Goal: Information Seeking & Learning: Compare options

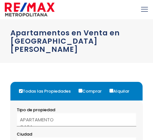
select select
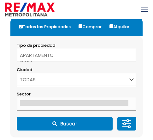
click at [130, 73] on select "TODAS SANTO DOMINGO DE GUZMÁN SANTO DOMINGO ESTE SANTO DOMINGO OESTE SANTO DOMI…" at bounding box center [77, 80] width 120 height 14
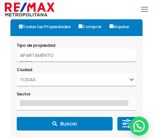
select select "148"
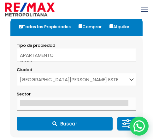
click at [17, 73] on select "TODAS SANTO DOMINGO DE GUZMÁN SANTO DOMINGO ESTE SANTO DOMINGO OESTE SANTO DOMI…" at bounding box center [77, 80] width 120 height 14
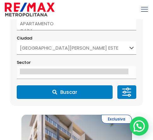
click at [106, 41] on select "TODAS SANTO DOMINGO DE GUZMÁN SANTO DOMINGO ESTE SANTO DOMINGO OESTE SANTO DOMI…" at bounding box center [77, 48] width 120 height 14
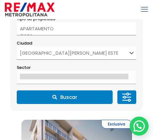
click at [74, 64] on div "Sector" at bounding box center [77, 74] width 120 height 20
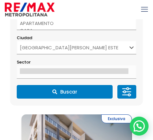
scroll to position [59, 0]
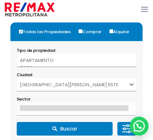
click at [85, 122] on button "Buscar" at bounding box center [65, 129] width 96 height 14
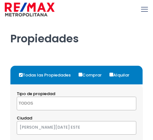
select select
select select "148"
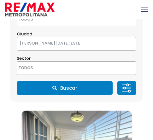
scroll to position [95, 0]
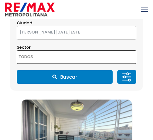
click at [51, 59] on textarea "Search" at bounding box center [44, 58] width 54 height 14
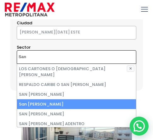
scroll to position [32, 0]
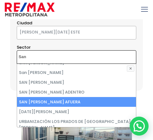
type textarea "San"
click at [72, 97] on li "SAN ISIDRO AFUERA" at bounding box center [76, 102] width 119 height 10
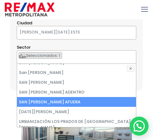
scroll to position [1620, 0]
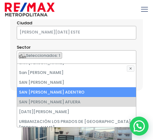
click at [61, 87] on li "SAN ISIDRO ADENTRO" at bounding box center [76, 92] width 119 height 10
click at [59, 87] on li "SAN ISIDRO ADENTRO" at bounding box center [76, 92] width 119 height 10
select select "13371"
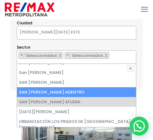
click at [142, 85] on section "Tipo de propiedad APARTAMENTO CASA LOCAL COMERCIAL NAVE INDUSTRIAL FINCA TERREN…" at bounding box center [76, 39] width 132 height 101
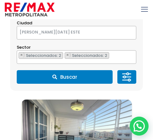
click at [76, 77] on button "Buscar" at bounding box center [65, 77] width 96 height 14
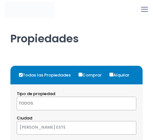
select select
select select "148"
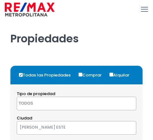
select select "13371"
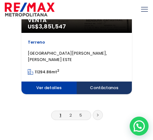
scroll to position [2360, 0]
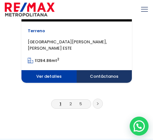
click at [71, 102] on link "2" at bounding box center [71, 104] width 3 height 6
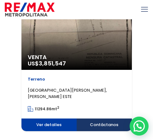
scroll to position [2297, 0]
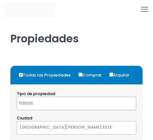
select select
select select "148"
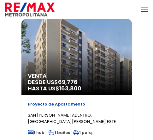
select select "13371"
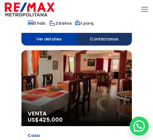
scroll to position [1801, 0]
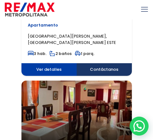
click at [142, 9] on icon "mobile menu" at bounding box center [144, 9] width 7 height 10
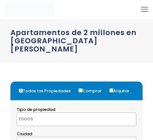
select select
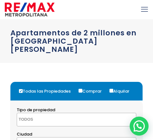
click at [86, 85] on label "Comprar" at bounding box center [92, 91] width 31 height 12
click at [82, 89] on input "Comprar" at bounding box center [81, 91] width 4 height 4
radio input "true"
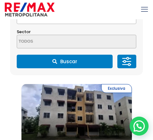
click at [128, 55] on icon at bounding box center [127, 61] width 13 height 19
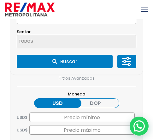
scroll to position [0, 0]
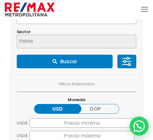
click at [93, 104] on label "DOP" at bounding box center [95, 109] width 47 height 10
click at [0, 0] on input "DOP" at bounding box center [0, 0] width 0 height 0
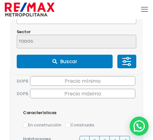
scroll to position [32, 0]
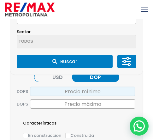
click at [74, 87] on input "text" at bounding box center [83, 91] width 106 height 9
type input "2,000,000"
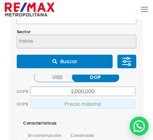
click at [91, 99] on input "text" at bounding box center [83, 103] width 106 height 9
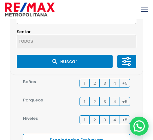
scroll to position [54, 0]
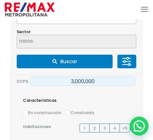
type input "3,000,000"
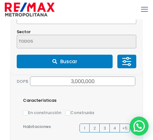
click at [94, 125] on span "2" at bounding box center [95, 128] width 3 height 6
click at [0, 0] on input "2" at bounding box center [0, 0] width 0 height 0
click at [94, 125] on span "2" at bounding box center [95, 128] width 3 height 6
click at [0, 0] on input "2" at bounding box center [0, 0] width 0 height 0
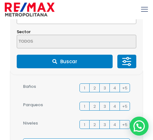
scroll to position [118, 0]
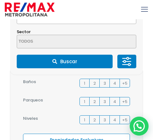
click at [94, 80] on span "2" at bounding box center [95, 83] width 3 height 6
click at [0, 0] on input "2" at bounding box center [0, 0] width 0 height 0
click at [82, 97] on label "1" at bounding box center [85, 101] width 10 height 9
click at [0, 0] on input "1" at bounding box center [0, 0] width 0 height 0
click at [94, 117] on span "2" at bounding box center [95, 120] width 3 height 6
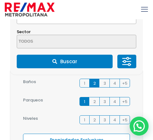
click at [0, 0] on input "2" at bounding box center [0, 0] width 0 height 0
click at [94, 117] on span "2" at bounding box center [95, 120] width 3 height 6
click at [0, 0] on input "2" at bounding box center [0, 0] width 0 height 0
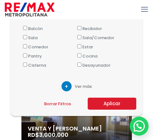
scroll to position [284, 0]
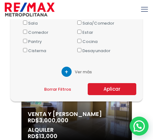
click at [109, 83] on button "Aplicar" at bounding box center [112, 89] width 49 height 12
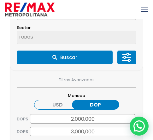
scroll to position [126, 0]
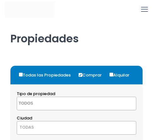
select select
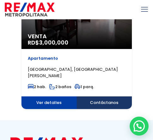
scroll to position [190, 0]
